Goal: Task Accomplishment & Management: Manage account settings

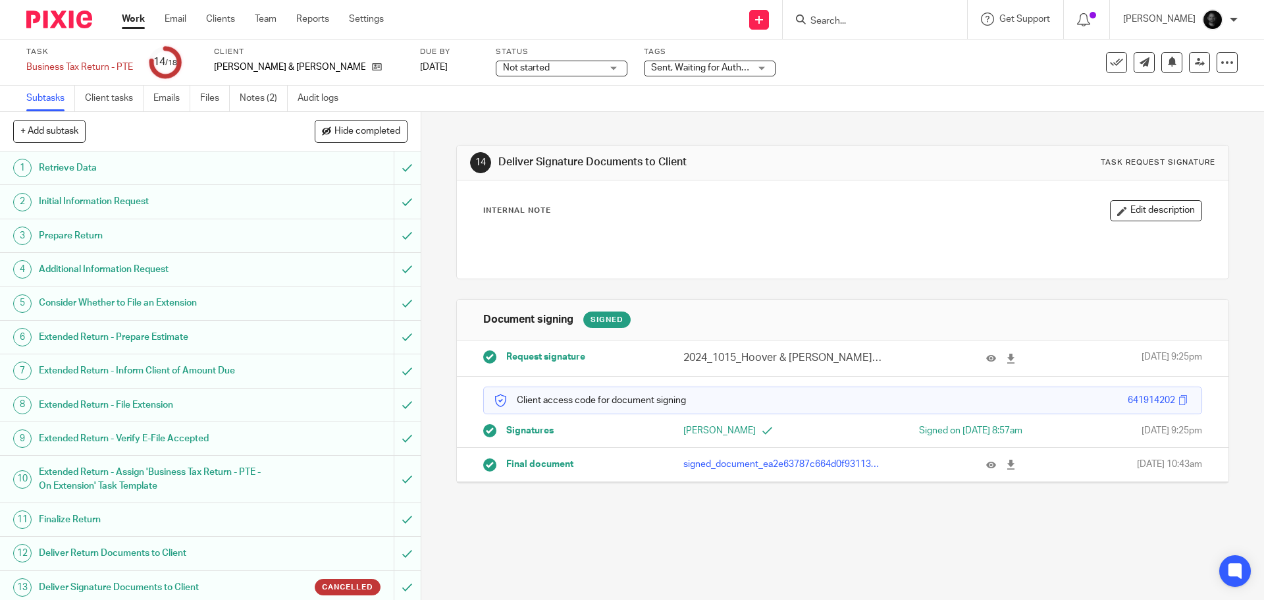
click at [651, 69] on span "Sent, Waiting for Authorization + 1" at bounding box center [721, 67] width 140 height 9
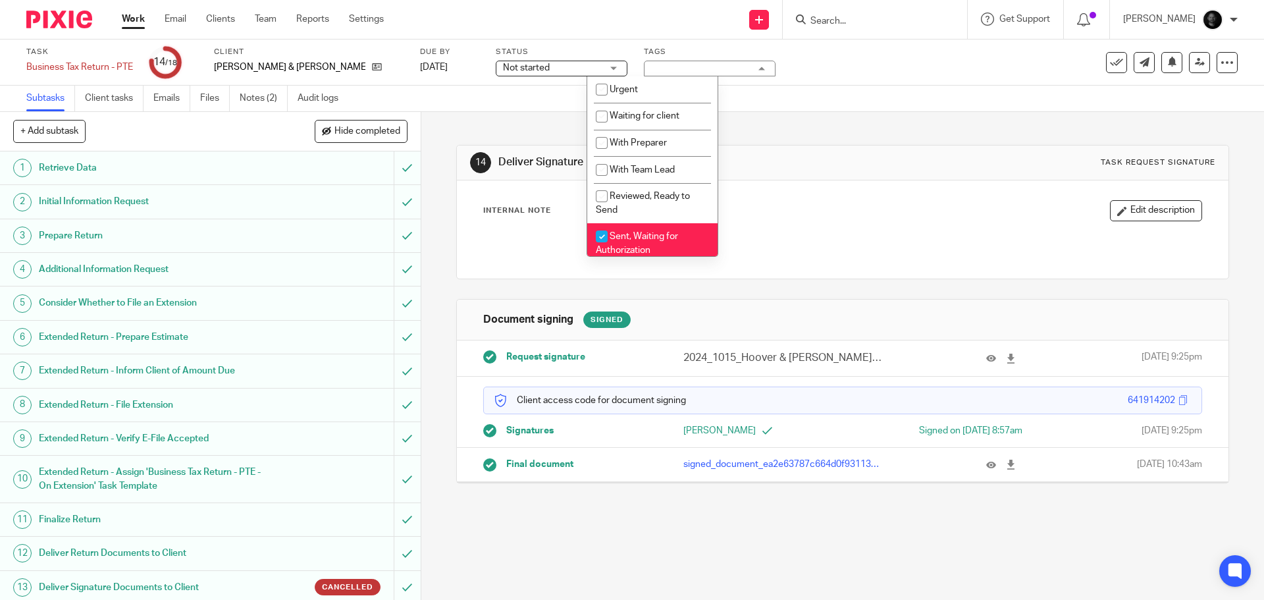
click at [637, 236] on span "Sent, Waiting for Authorization" at bounding box center [637, 243] width 82 height 23
checkbox input "false"
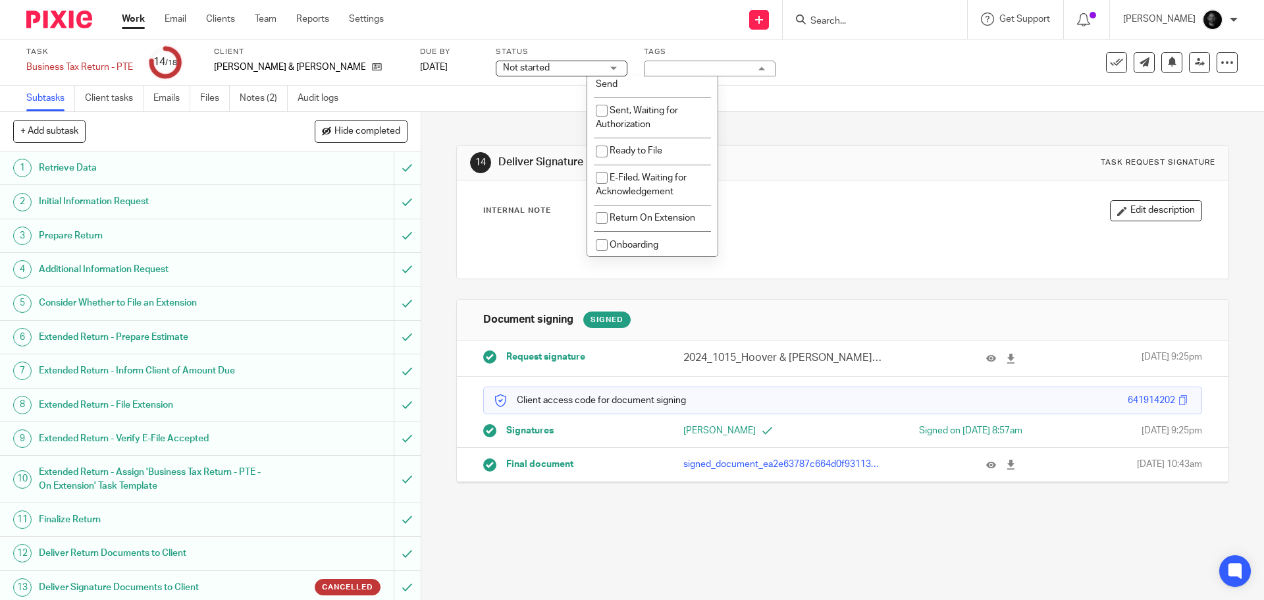
scroll to position [132, 0]
click at [646, 178] on li "E-Filed, Waiting for Acknowledgement" at bounding box center [652, 179] width 130 height 40
checkbox input "true"
click at [856, 122] on div "14 Deliver Signature Documents to Client Task request signature Internal Note E…" at bounding box center [842, 304] width 772 height 384
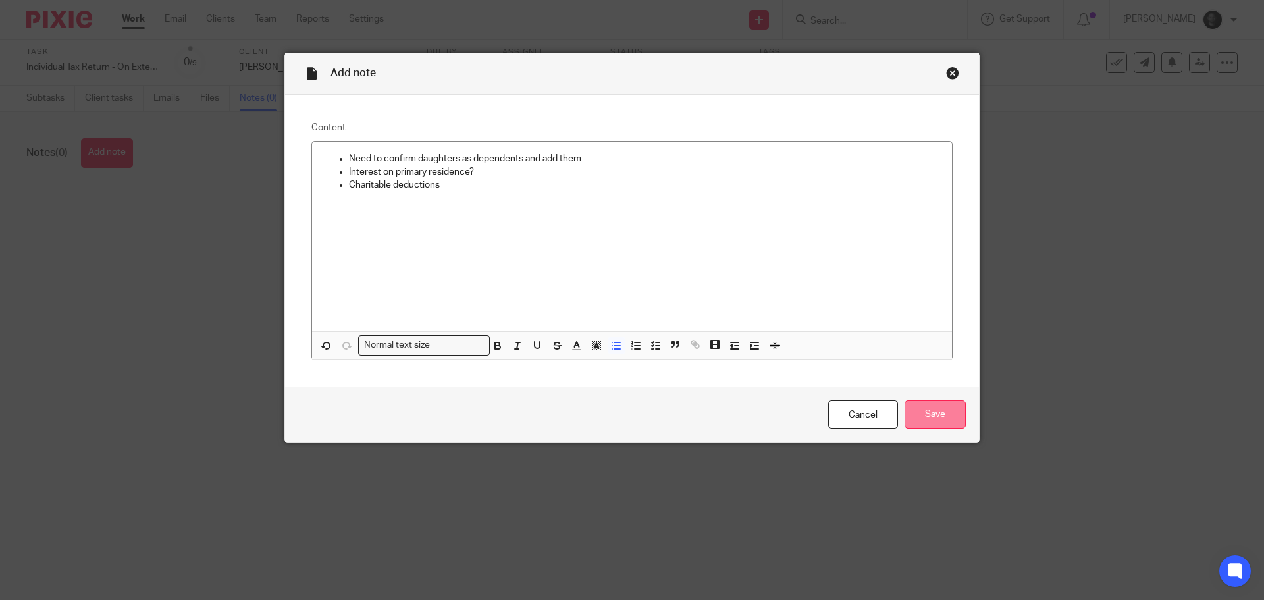
click at [913, 412] on input "Save" at bounding box center [934, 414] width 61 height 28
